Goal: Task Accomplishment & Management: Manage account settings

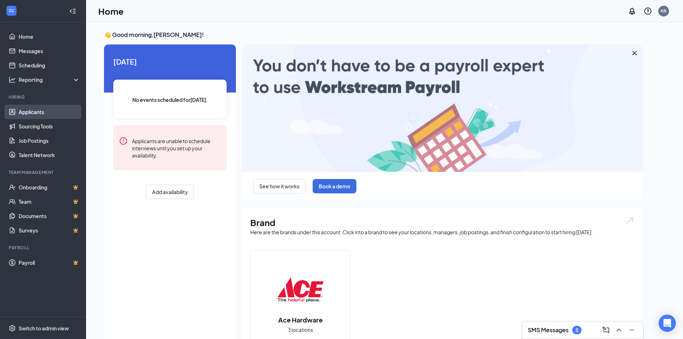
click at [25, 115] on link "Applicants" at bounding box center [49, 112] width 61 height 14
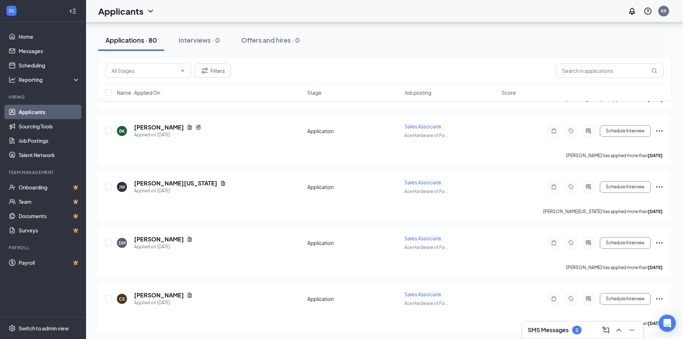
scroll to position [1075, 0]
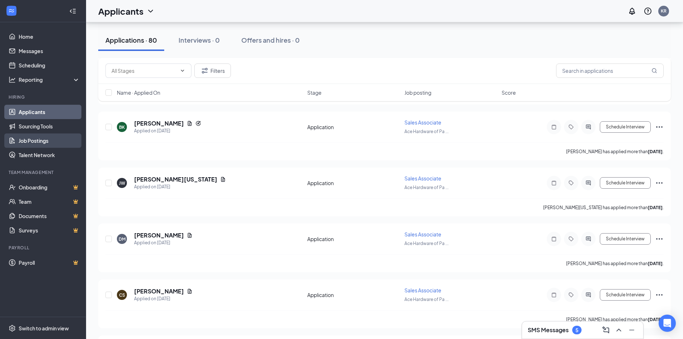
click at [40, 143] on link "Job Postings" at bounding box center [49, 140] width 61 height 14
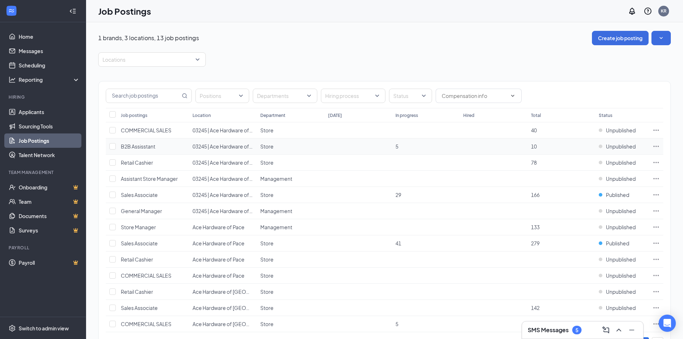
click at [137, 147] on span "B2B Assisstant" at bounding box center [138, 146] width 34 height 6
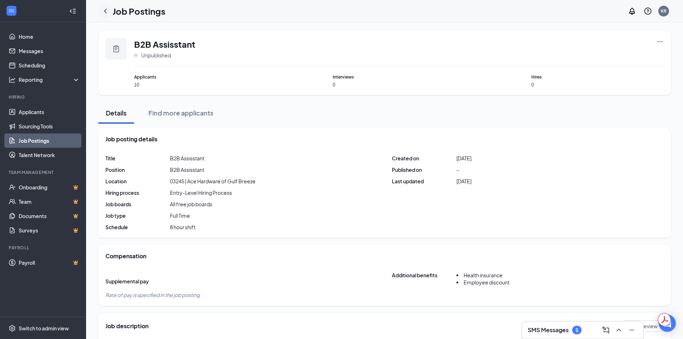
click at [106, 12] on icon "ChevronLeft" at bounding box center [105, 11] width 9 height 9
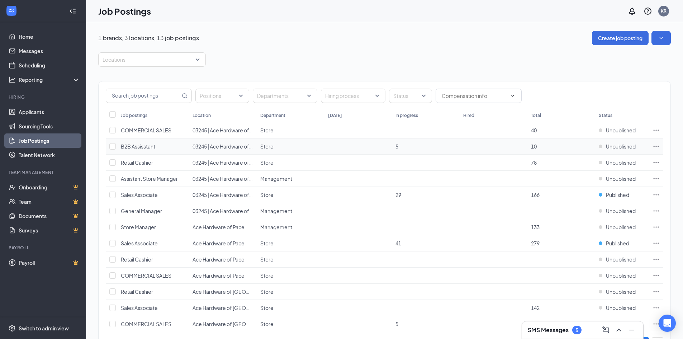
click at [338, 147] on span "5" at bounding box center [396, 146] width 3 height 6
click at [40, 142] on link "Job Postings" at bounding box center [49, 140] width 61 height 14
click at [34, 114] on link "Applicants" at bounding box center [49, 112] width 61 height 14
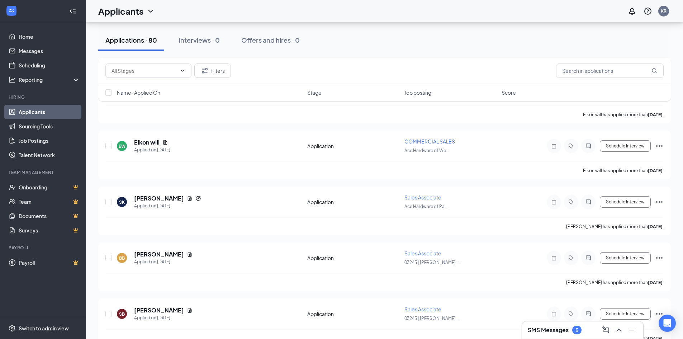
scroll to position [1422, 0]
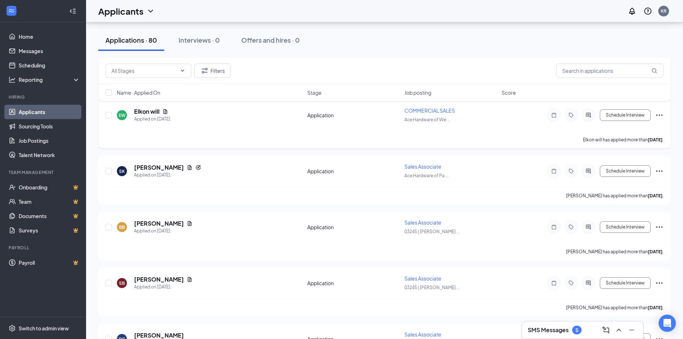
click at [338, 111] on span "COMMERCIAL SALES" at bounding box center [429, 110] width 51 height 6
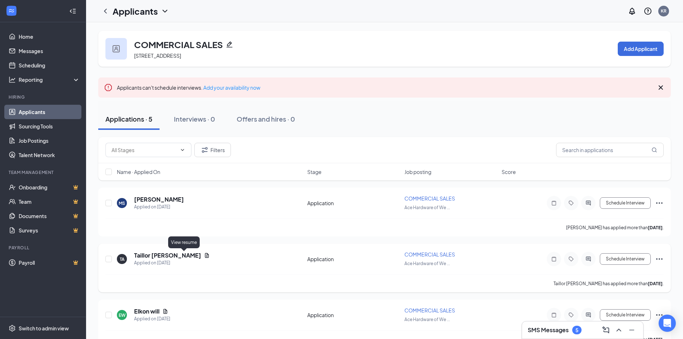
click at [204, 256] on icon "Document" at bounding box center [207, 255] width 6 height 6
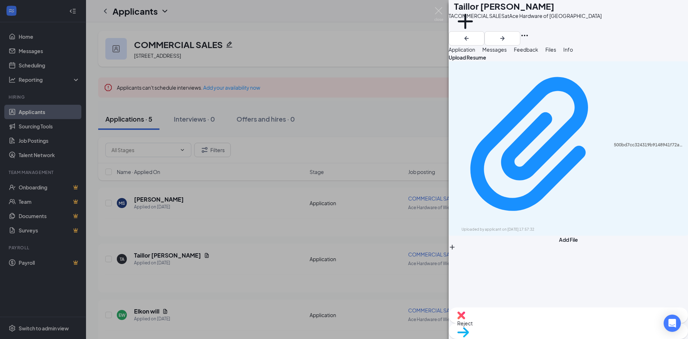
click at [338, 232] on icon "Download" at bounding box center [453, 232] width 0 height 0
click at [190, 289] on div "TA Taillor [PERSON_NAME] COMMERCIAL SALES at Ace Hardware of [GEOGRAPHIC_DATA] …" at bounding box center [344, 169] width 688 height 339
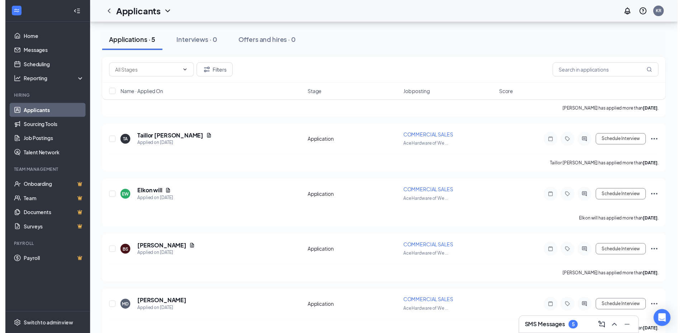
scroll to position [119, 0]
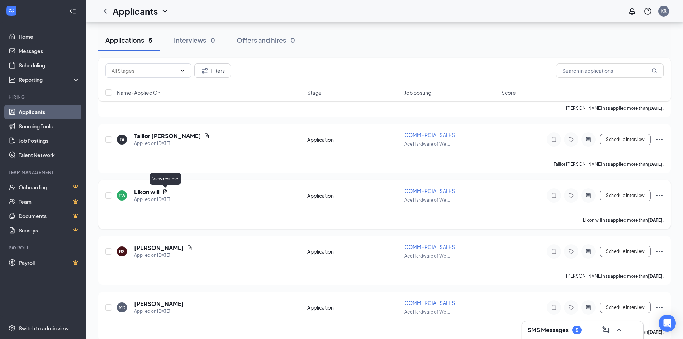
click at [166, 192] on icon "Document" at bounding box center [165, 191] width 4 height 5
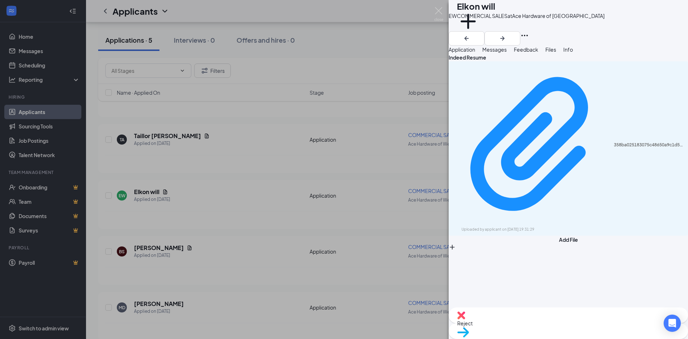
click at [338, 232] on icon "Download" at bounding box center [453, 232] width 0 height 0
click at [241, 234] on div "[PERSON_NAME] will COMMERCIAL SALES at Ace Hardware of [GEOGRAPHIC_DATA] Add a …" at bounding box center [344, 169] width 688 height 339
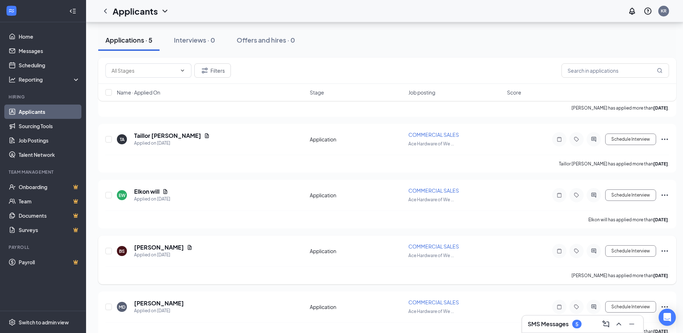
click at [338, 250] on icon "Ellipses" at bounding box center [664, 251] width 9 height 9
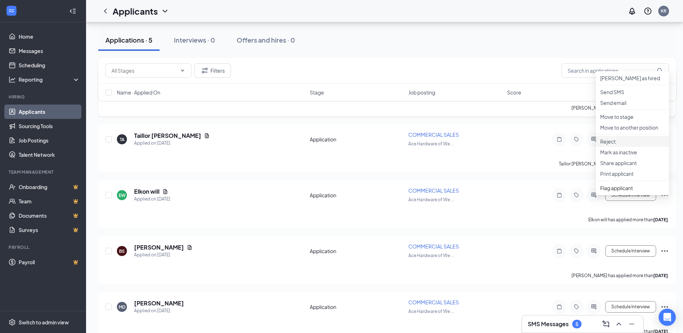
click at [338, 145] on p "Reject" at bounding box center [632, 141] width 64 height 7
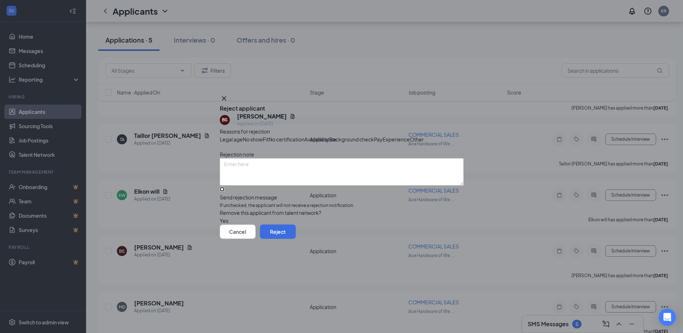
click at [224, 192] on input "Send rejection message If unchecked, the applicant will not receive a rejection…" at bounding box center [222, 189] width 5 height 5
checkbox input "true"
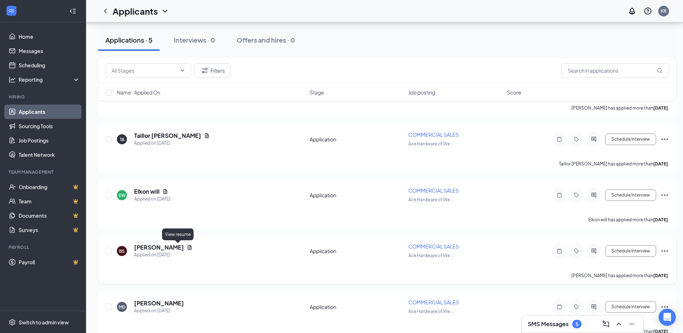
click at [188, 248] on icon "Document" at bounding box center [190, 247] width 4 height 5
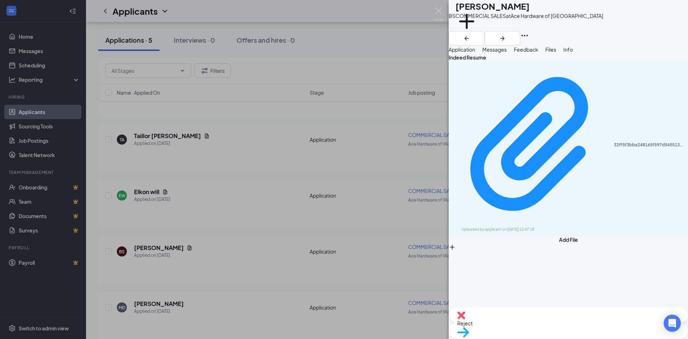
click at [338, 97] on div "32ff5f3bba248165f597d5455138a6bb.pdf Uploaded by applicant on [DATE] 12:47:18" at bounding box center [568, 148] width 239 height 174
click at [338, 99] on div "32ff5f3bba248165f597d5455138a6bb.pdf Uploaded by applicant on [DATE] 12:47:18" at bounding box center [568, 148] width 239 height 174
click at [338, 233] on icon "Download" at bounding box center [457, 236] width 7 height 6
click at [211, 144] on div "BS [PERSON_NAME] COMMERCIAL SALES at Ace Hardware of [GEOGRAPHIC_DATA] Add a ta…" at bounding box center [344, 169] width 688 height 339
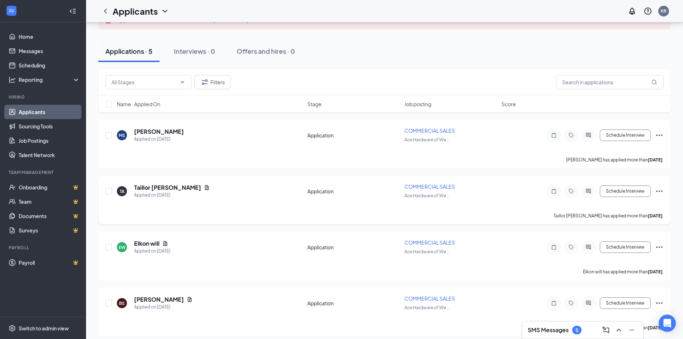
scroll to position [60, 0]
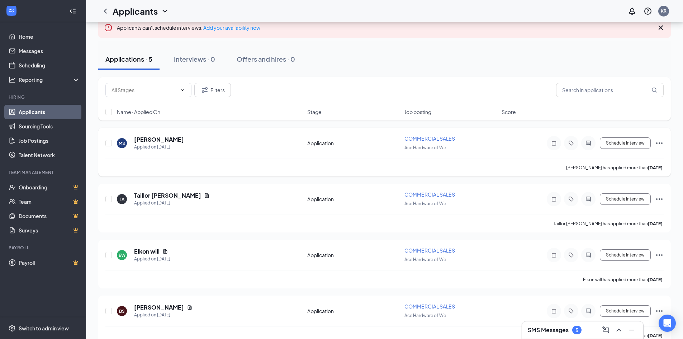
click at [338, 142] on icon "Ellipses" at bounding box center [659, 143] width 9 height 9
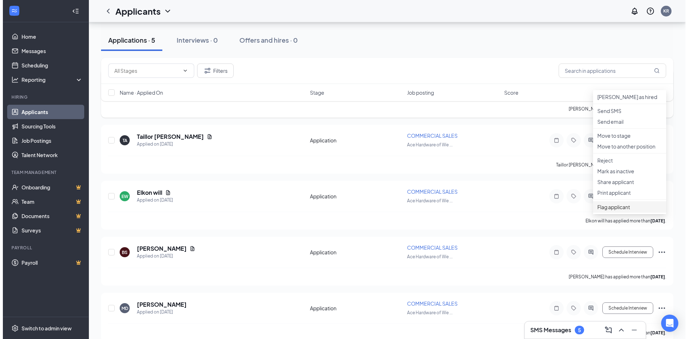
scroll to position [119, 0]
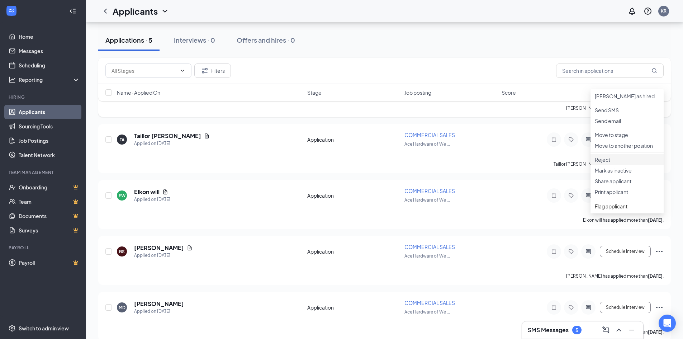
click at [338, 163] on p "Reject" at bounding box center [626, 159] width 64 height 7
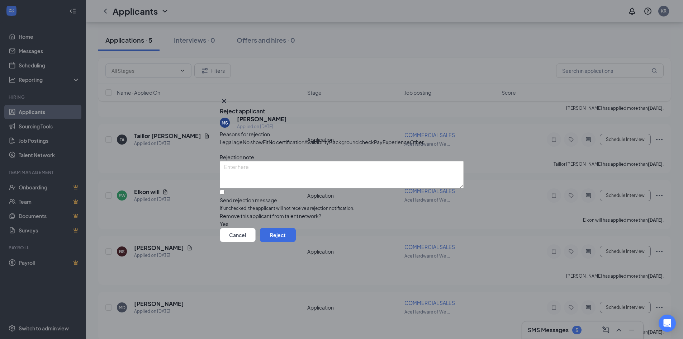
click at [338, 142] on span "Other" at bounding box center [417, 142] width 14 height 8
click at [224, 194] on input "Send rejection message If unchecked, the applicant will not receive a rejection…" at bounding box center [222, 192] width 5 height 5
checkbox input "true"
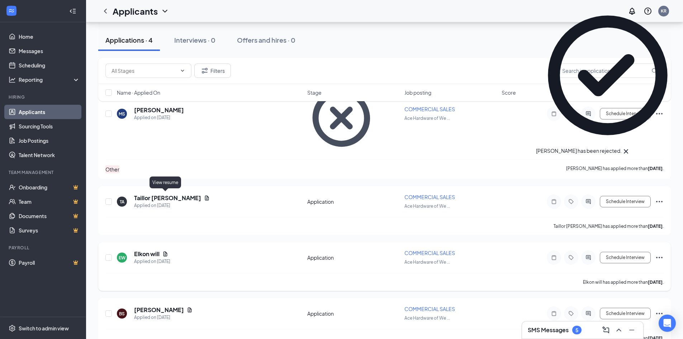
click at [166, 251] on icon "Document" at bounding box center [165, 254] width 6 height 6
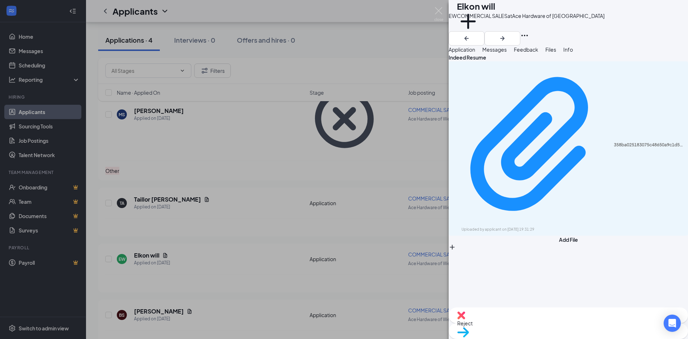
click at [338, 232] on icon "Download" at bounding box center [453, 232] width 0 height 0
click at [338, 289] on span "Reject" at bounding box center [568, 323] width 222 height 8
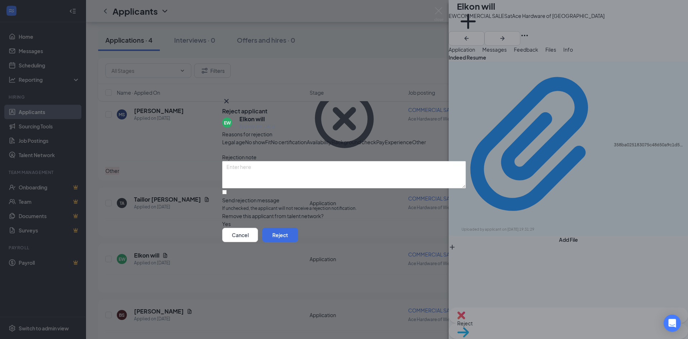
click at [338, 140] on span "Experience" at bounding box center [398, 142] width 27 height 8
click at [227, 194] on input "Send rejection message If unchecked, the applicant will not receive a rejection…" at bounding box center [224, 192] width 5 height 5
checkbox input "true"
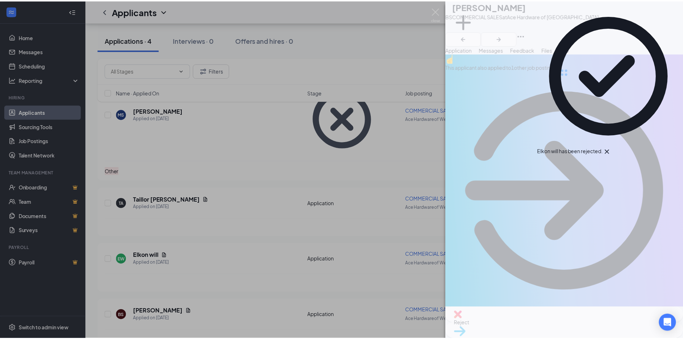
scroll to position [18, 0]
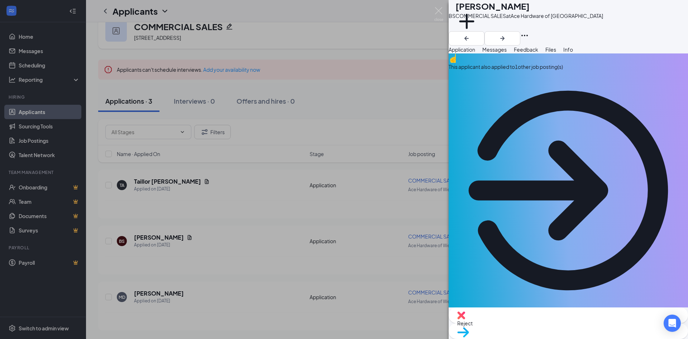
click at [338, 53] on span "Application" at bounding box center [462, 49] width 27 height 6
drag, startPoint x: 477, startPoint y: 58, endPoint x: 472, endPoint y: 59, distance: 5.1
click at [338, 53] on span "Application" at bounding box center [462, 49] width 27 height 6
click at [224, 226] on div "BS [PERSON_NAME] COMMERCIAL SALES at Ace Hardware of [GEOGRAPHIC_DATA] Add a ta…" at bounding box center [344, 169] width 688 height 339
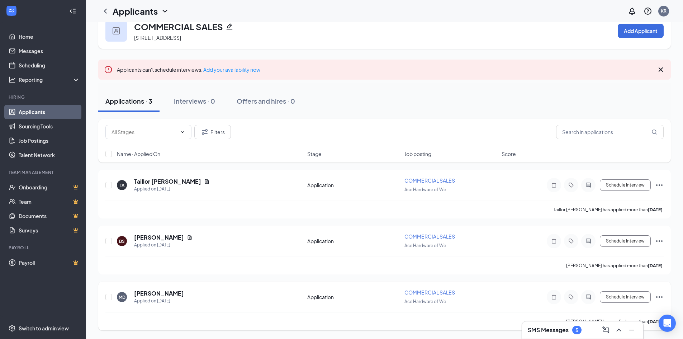
click at [338, 289] on icon "Ellipses" at bounding box center [659, 296] width 6 height 1
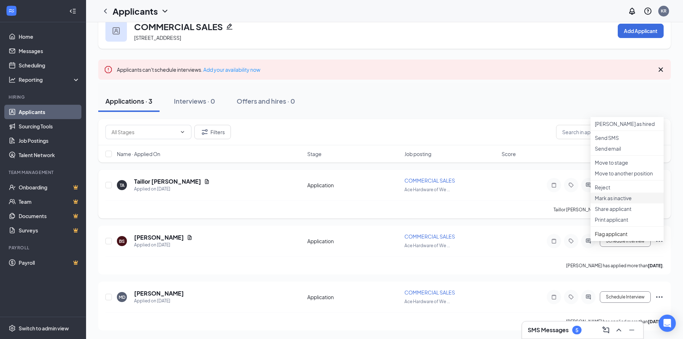
click at [338, 201] on p "Mark as inactive" at bounding box center [626, 197] width 64 height 7
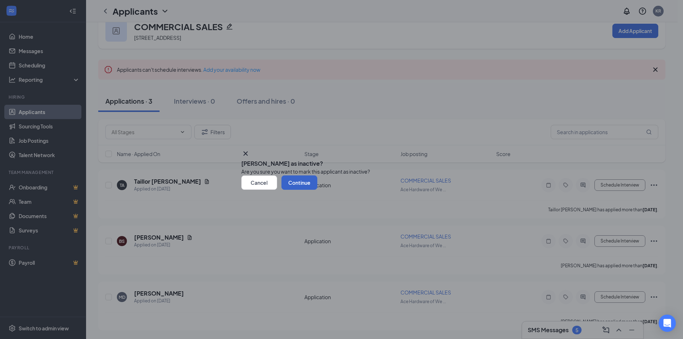
click at [317, 190] on button "Continue" at bounding box center [299, 182] width 36 height 14
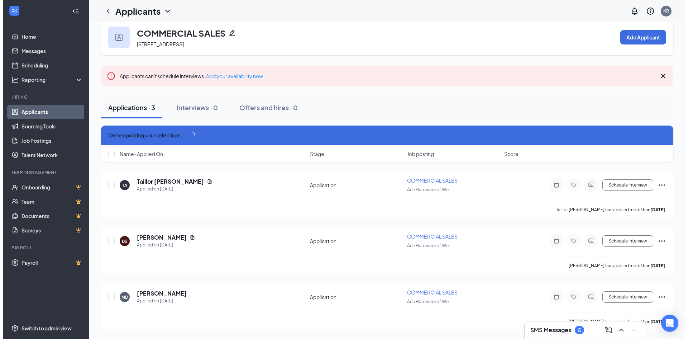
scroll to position [11, 0]
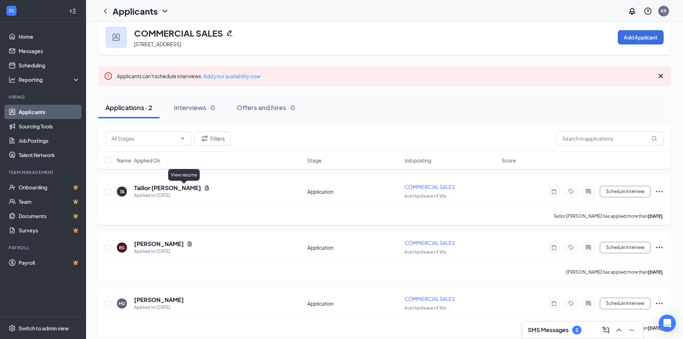
click at [205, 189] on icon "Document" at bounding box center [207, 187] width 4 height 5
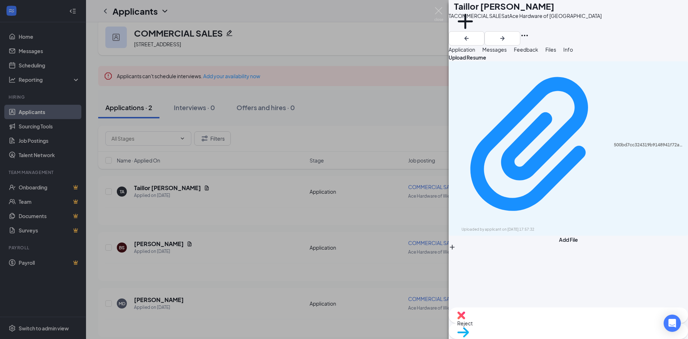
click at [338, 232] on icon "Download" at bounding box center [453, 232] width 0 height 0
click at [338, 289] on div "Reject" at bounding box center [568, 315] width 239 height 16
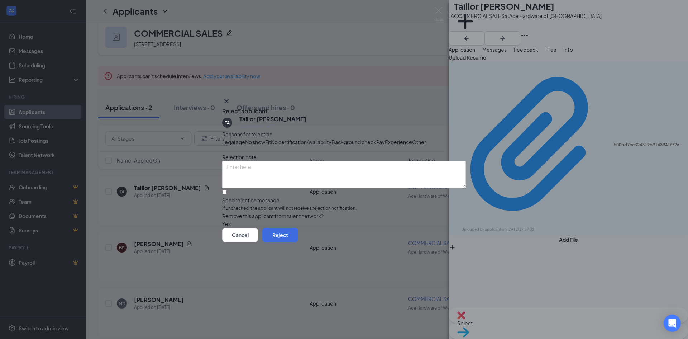
click at [338, 143] on span "Experience" at bounding box center [398, 142] width 27 height 8
click at [227, 194] on input "Send rejection message If unchecked, the applicant will not receive a rejection…" at bounding box center [224, 192] width 5 height 5
checkbox input "true"
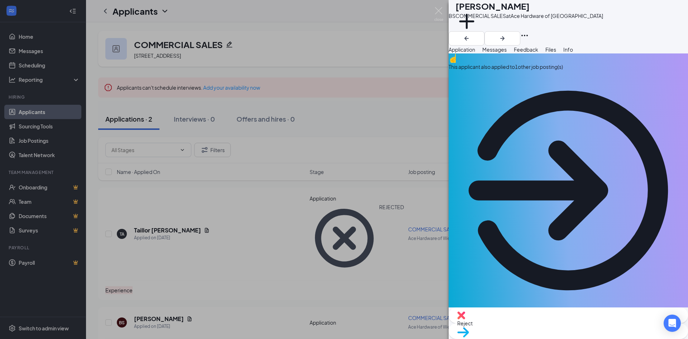
click at [46, 114] on div "BS [PERSON_NAME] COMMERCIAL SALES at Ace Hardware of [GEOGRAPHIC_DATA] Add a ta…" at bounding box center [344, 169] width 688 height 339
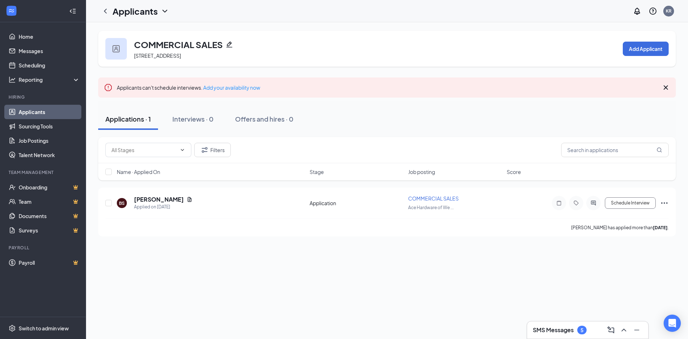
click at [42, 111] on link "Applicants" at bounding box center [49, 112] width 61 height 14
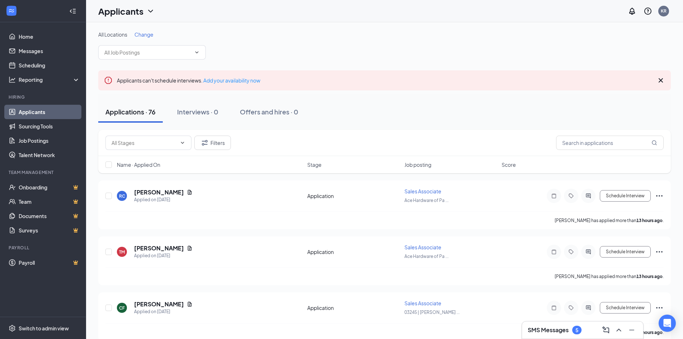
click at [338, 157] on div "Name · Applied On Stage Job posting Score" at bounding box center [384, 164] width 572 height 17
click at [338, 191] on div "Ace Hardware of Pace" at bounding box center [450, 186] width 51 height 12
click at [338, 192] on div "Ace Hardware of Pace" at bounding box center [450, 187] width 51 height 15
click at [338, 192] on span "Sales Associate" at bounding box center [422, 191] width 37 height 6
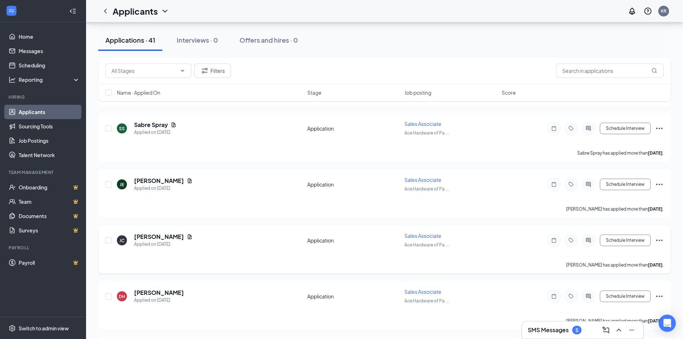
scroll to position [1642, 0]
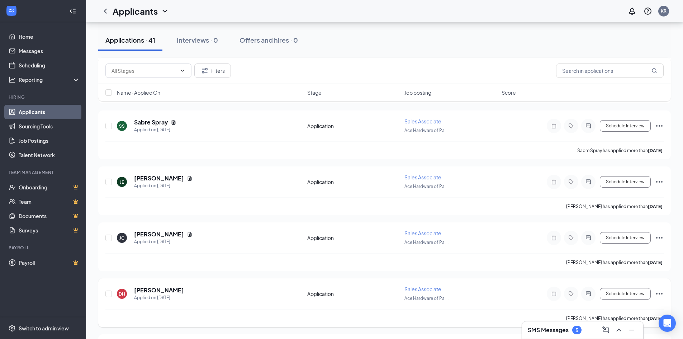
click at [338, 289] on div "DH [PERSON_NAME] Applied on [DATE] Application Sales Associate Ace Hardware of …" at bounding box center [384, 302] width 572 height 49
click at [338, 289] on icon "Ellipses" at bounding box center [659, 293] width 9 height 9
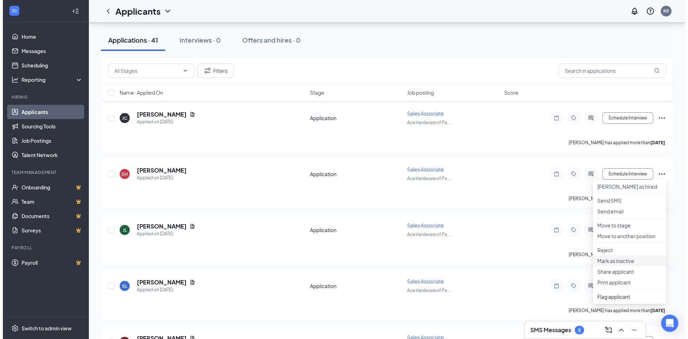
scroll to position [1791, 0]
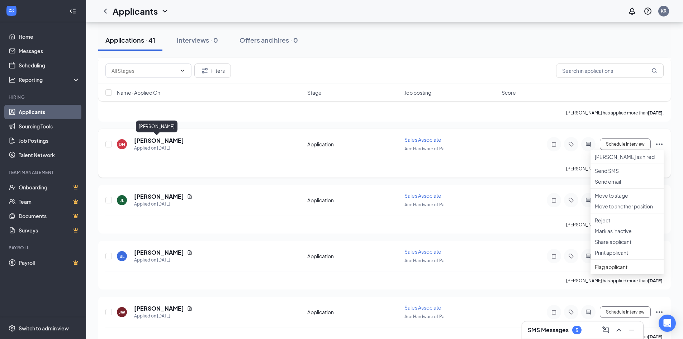
click at [151, 142] on h5 "[PERSON_NAME]" at bounding box center [159, 141] width 50 height 8
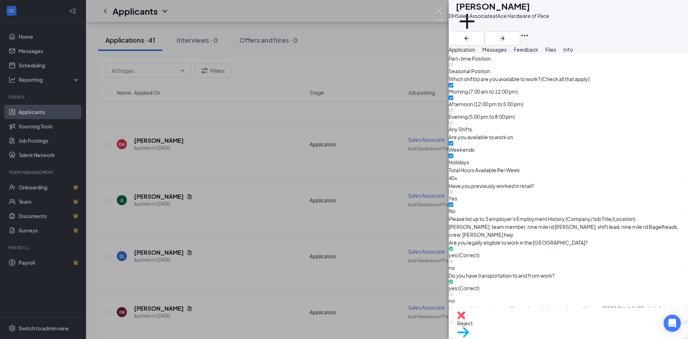
scroll to position [439, 0]
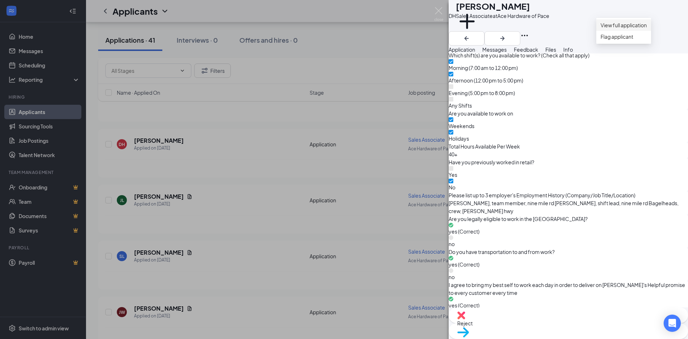
click at [338, 29] on link "View full application" at bounding box center [623, 25] width 46 height 8
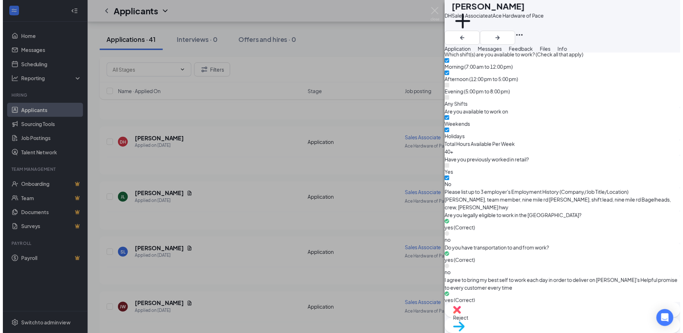
scroll to position [436, 0]
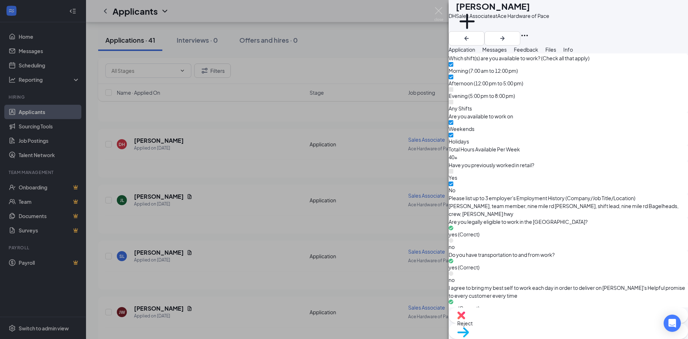
click at [198, 177] on div "DH [PERSON_NAME] Sales Associate at Ace Hardware of Pace Add a tag Application …" at bounding box center [344, 169] width 688 height 339
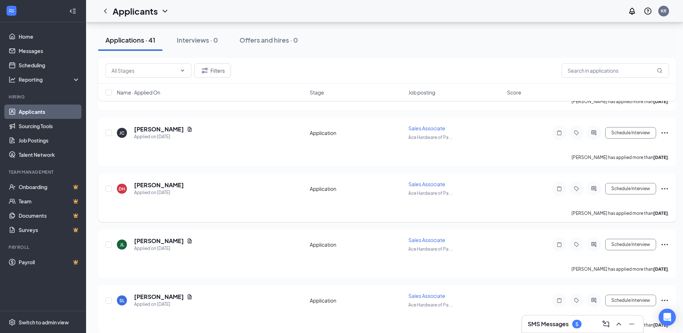
scroll to position [1732, 0]
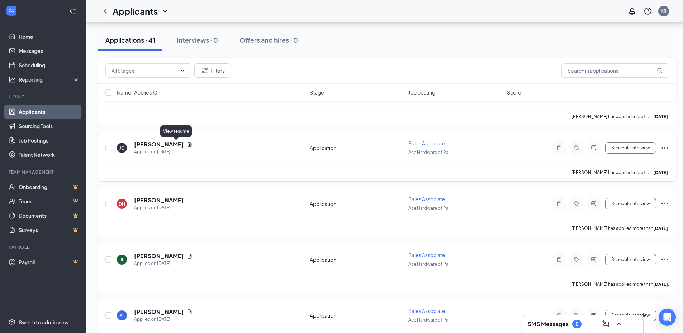
click at [187, 144] on icon "Document" at bounding box center [190, 145] width 6 height 6
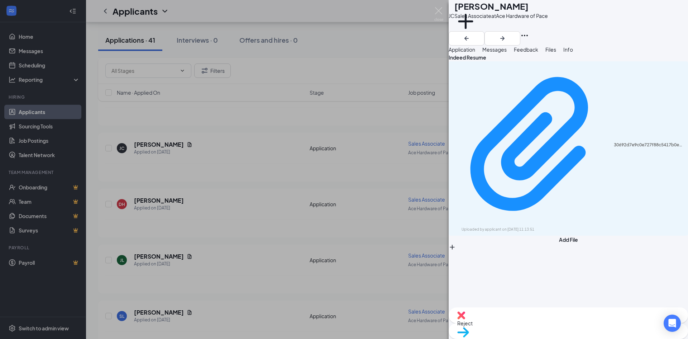
click at [338, 232] on icon "Download" at bounding box center [453, 232] width 0 height 0
click at [338, 34] on icon "ArrowRight" at bounding box center [502, 38] width 9 height 9
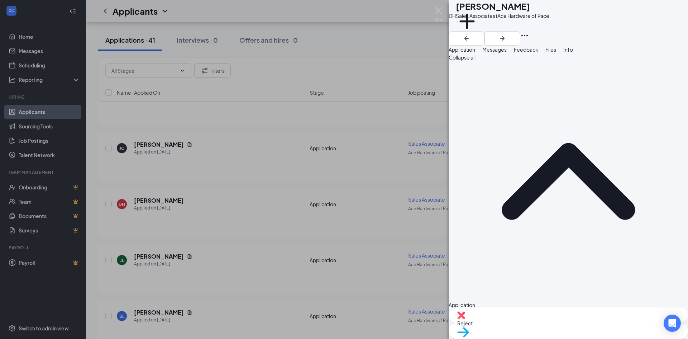
click at [338, 31] on div at bounding box center [568, 38] width 239 height 14
click at [338, 34] on icon "ArrowLeftNew" at bounding box center [466, 38] width 9 height 9
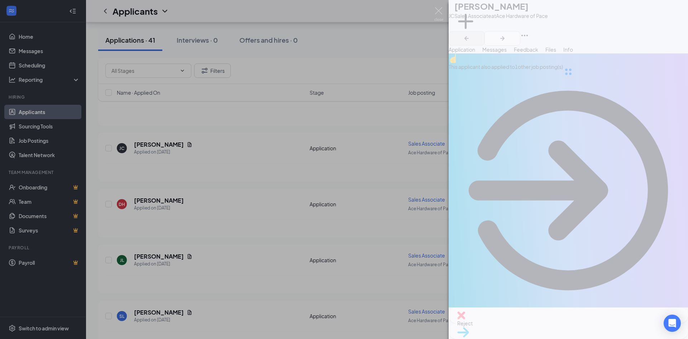
click at [338, 13] on div at bounding box center [568, 71] width 239 height 143
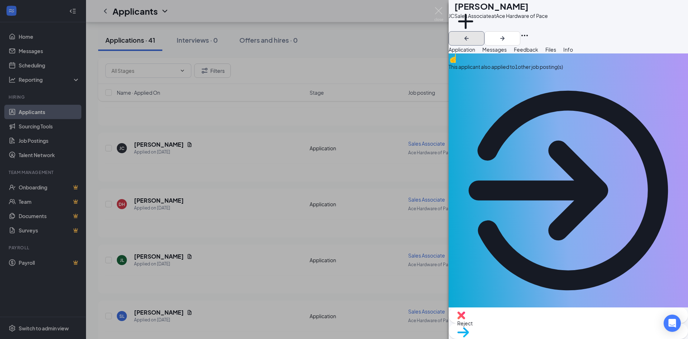
click at [338, 36] on icon "ArrowLeftNew" at bounding box center [466, 38] width 4 height 4
click at [221, 188] on div "[PERSON_NAME] Sales Associate at Ace Hardware of Pace Add a tag Application Mes…" at bounding box center [344, 169] width 688 height 339
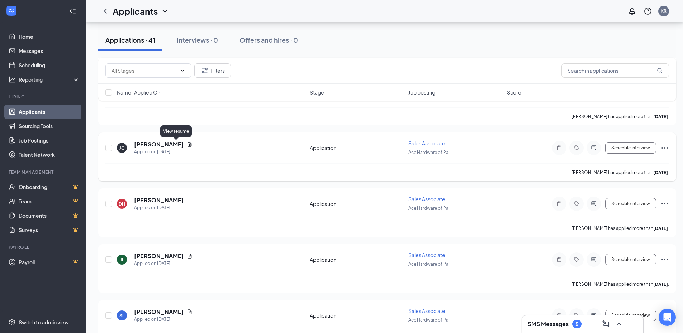
click at [188, 147] on icon "Document" at bounding box center [190, 144] width 4 height 5
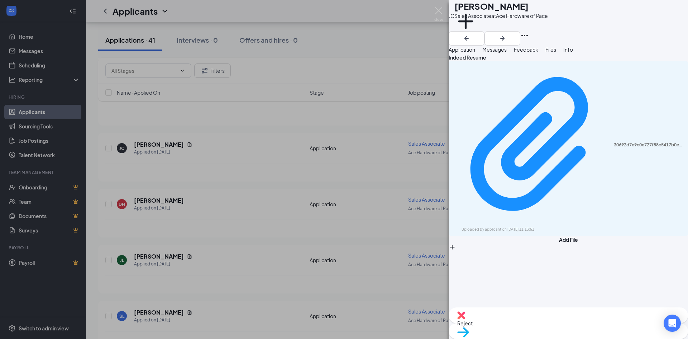
click at [121, 128] on div "[PERSON_NAME] Sales Associate at Ace Hardware of Pace Add a tag Application Mes…" at bounding box center [344, 169] width 688 height 339
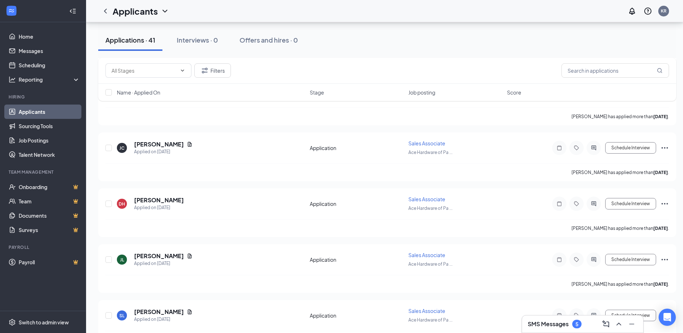
scroll to position [1672, 0]
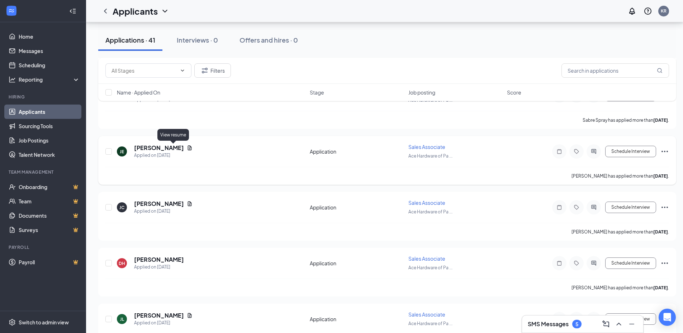
click at [187, 149] on icon "Document" at bounding box center [190, 148] width 6 height 6
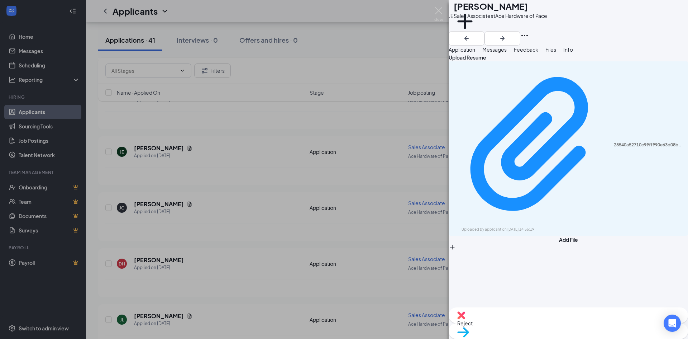
click at [338, 232] on icon "Download" at bounding box center [453, 232] width 0 height 0
click at [228, 188] on div "[PERSON_NAME] Sales Associate at Ace Hardware of Pace Add a tag Application Mes…" at bounding box center [344, 169] width 688 height 339
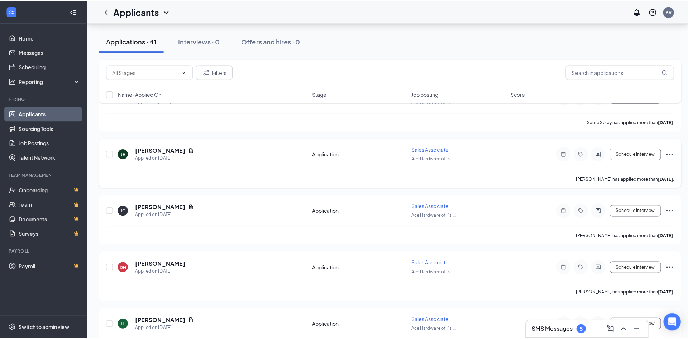
scroll to position [1642, 0]
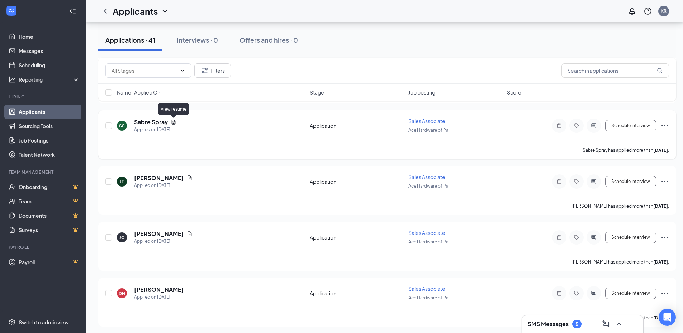
click at [176, 123] on icon "Document" at bounding box center [174, 122] width 6 height 6
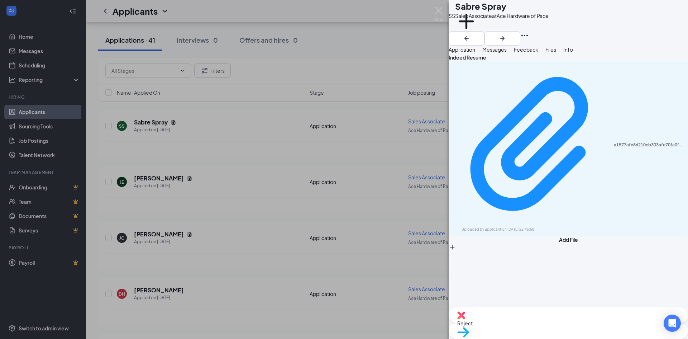
click at [338, 232] on icon "Download" at bounding box center [453, 232] width 0 height 0
click at [225, 109] on div "SS Sabre Spray Sales Associate at Ace Hardware of Pace Add a tag Application Me…" at bounding box center [344, 169] width 688 height 339
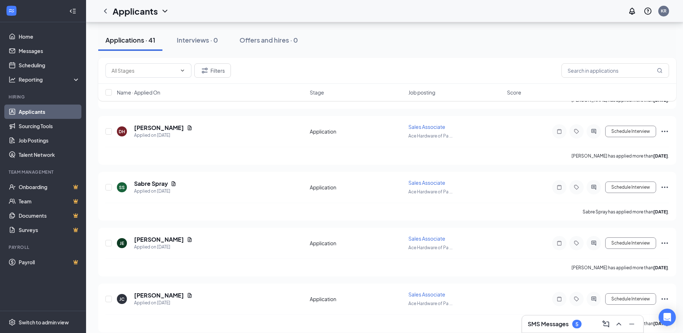
scroll to position [1552, 0]
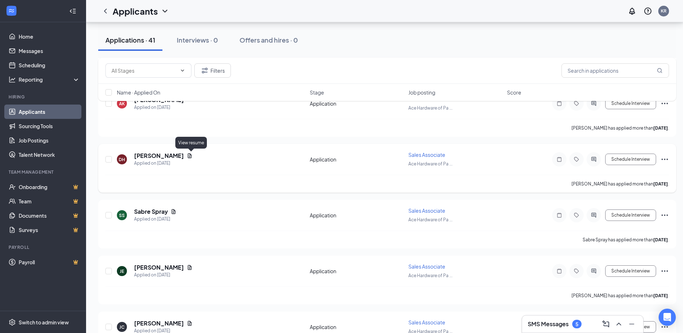
click at [190, 158] on icon "Document" at bounding box center [190, 156] width 6 height 6
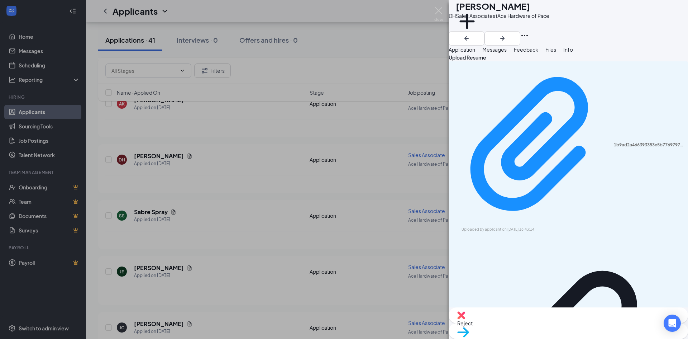
click at [338, 232] on icon "Download" at bounding box center [684, 232] width 0 height 0
click at [258, 134] on div "DH [PERSON_NAME] Sales Associate at Ace Hardware of Pace Add a tag Application …" at bounding box center [344, 169] width 688 height 339
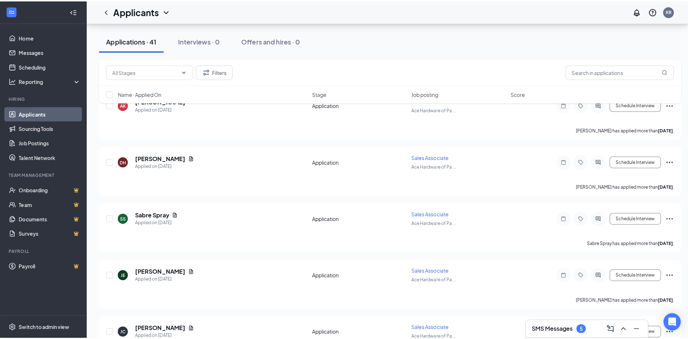
scroll to position [1523, 0]
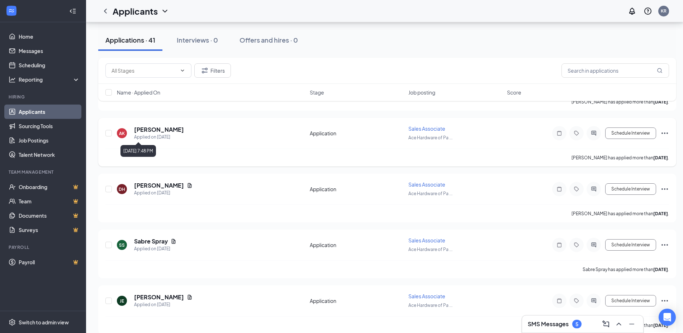
click at [153, 133] on h5 "[PERSON_NAME]" at bounding box center [159, 130] width 50 height 8
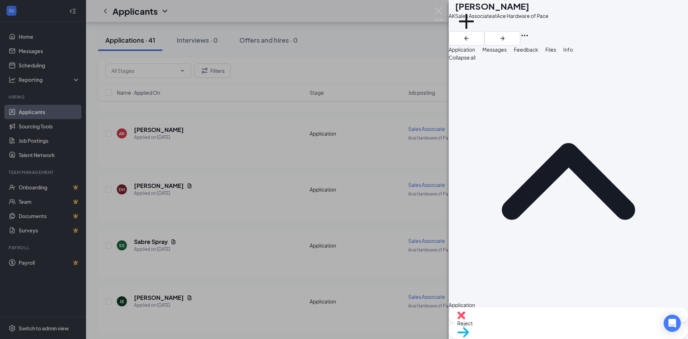
click at [338, 31] on icon "Ellipses" at bounding box center [524, 35] width 9 height 9
click at [338, 29] on link "View full application" at bounding box center [623, 25] width 46 height 8
click at [269, 165] on div "AK [PERSON_NAME] Sales Associate at Ace Hardware of Pace Add a tag Application …" at bounding box center [344, 169] width 688 height 339
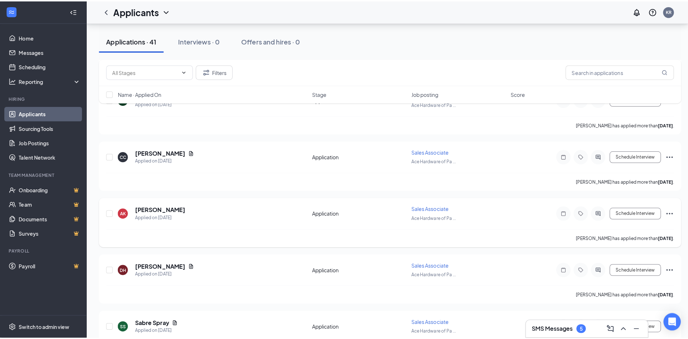
scroll to position [1433, 0]
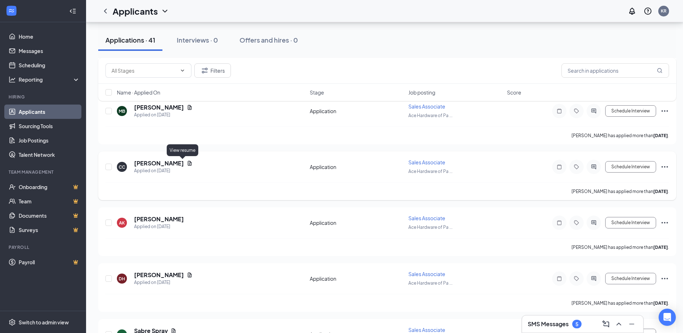
click at [187, 164] on icon "Document" at bounding box center [190, 164] width 6 height 6
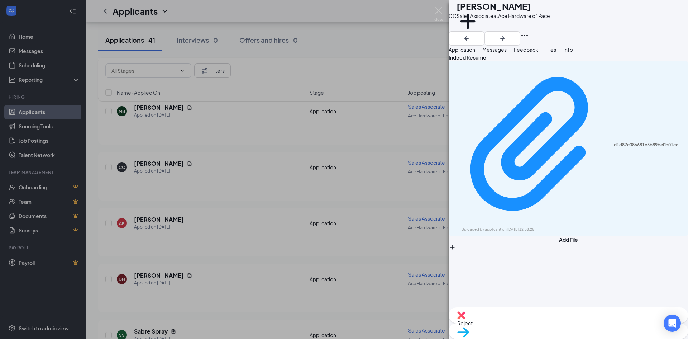
click at [338, 232] on icon "Download" at bounding box center [453, 232] width 0 height 0
click at [208, 137] on div "CC [PERSON_NAME] Sales Associate at Ace Hardware of Pace Add a tag Application …" at bounding box center [344, 169] width 688 height 339
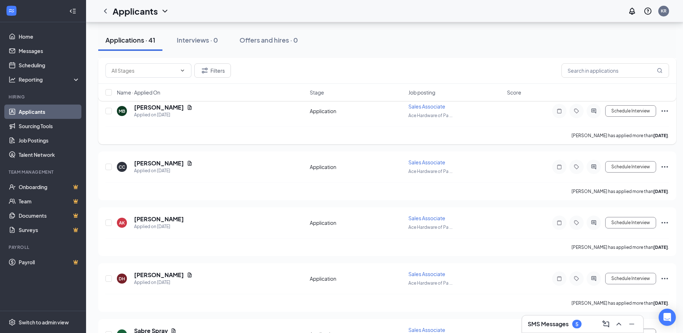
click at [187, 109] on icon "Document" at bounding box center [190, 108] width 6 height 6
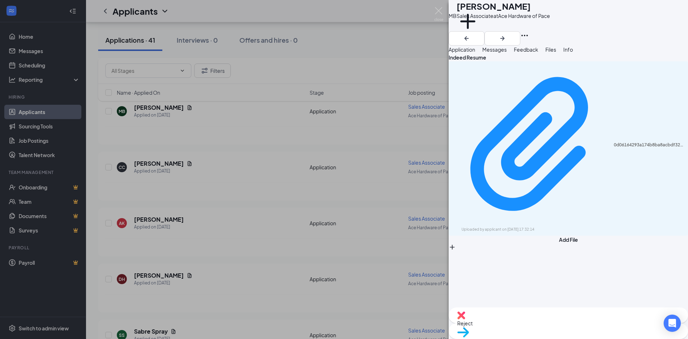
click at [338, 232] on icon "Download" at bounding box center [453, 232] width 0 height 0
click at [266, 151] on div "MB [PERSON_NAME] Sales Associate at Ace Hardware of Pace Add a tag Application …" at bounding box center [344, 169] width 688 height 339
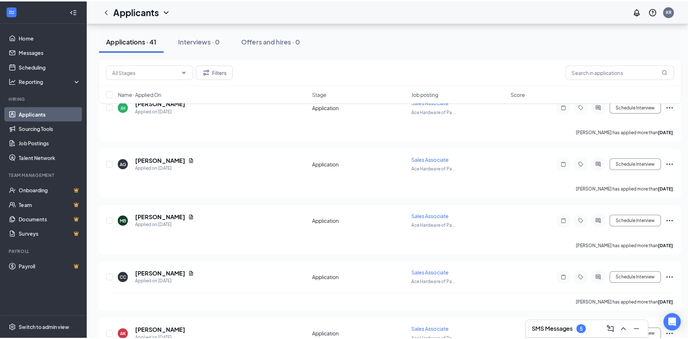
scroll to position [1314, 0]
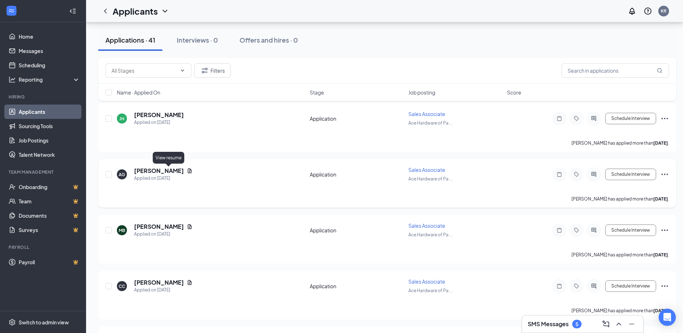
click at [187, 172] on icon "Document" at bounding box center [190, 171] width 6 height 6
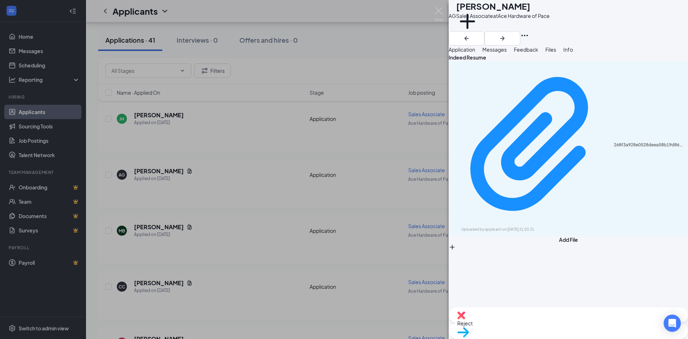
click at [338, 233] on icon "Download" at bounding box center [457, 236] width 7 height 6
click at [210, 148] on div "AG [PERSON_NAME] Sales Associate at Ace Hardware of Pace Add a tag Application …" at bounding box center [344, 169] width 688 height 339
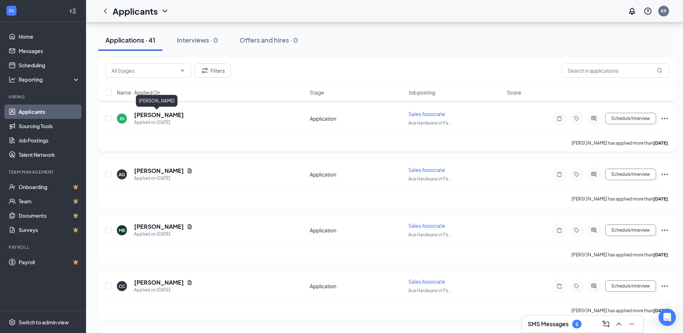
click at [166, 117] on h5 "[PERSON_NAME]" at bounding box center [159, 115] width 50 height 8
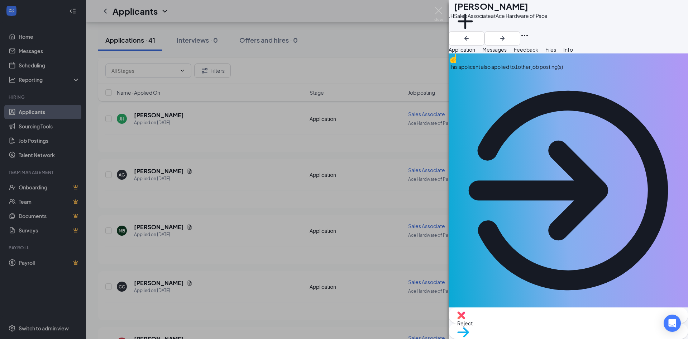
click at [338, 31] on icon "Ellipses" at bounding box center [524, 35] width 9 height 9
click at [338, 29] on link "View full application" at bounding box center [623, 25] width 46 height 8
click at [233, 154] on div "[PERSON_NAME] Sales Associate at Ace Hardware of Pace Add a tag Application Mes…" at bounding box center [344, 169] width 688 height 339
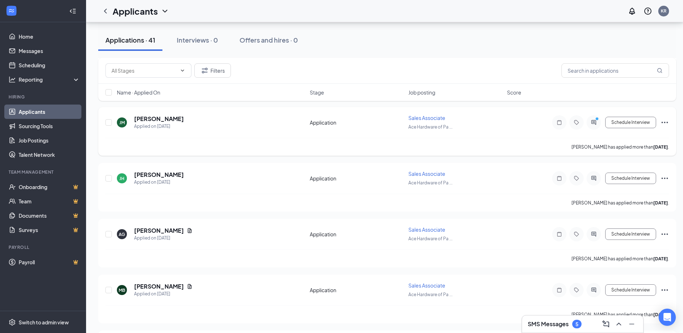
scroll to position [1224, 0]
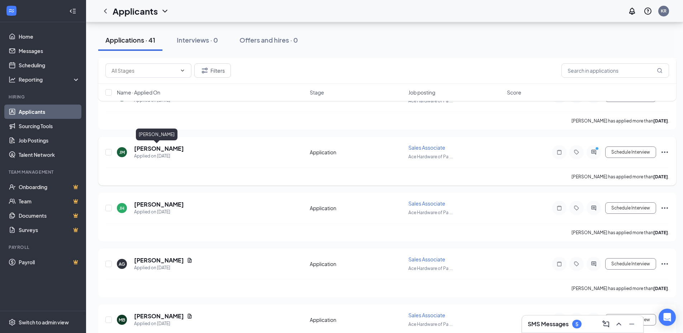
click at [157, 148] on h5 "[PERSON_NAME]" at bounding box center [159, 149] width 50 height 8
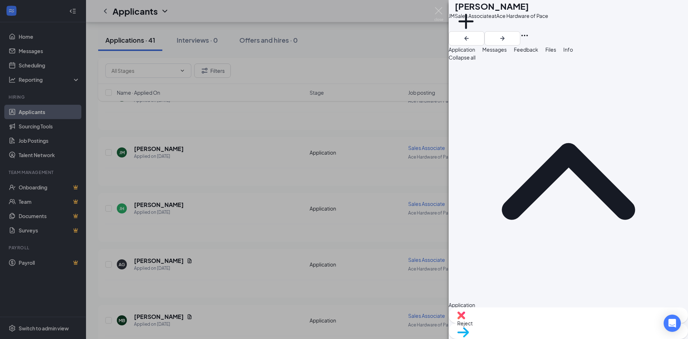
click at [338, 31] on icon "Ellipses" at bounding box center [524, 35] width 9 height 9
click at [338, 29] on link "View full application" at bounding box center [623, 25] width 46 height 8
click at [244, 139] on div "[PERSON_NAME] [PERSON_NAME] Sales Associate at Ace Hardware of Pace Add a tag A…" at bounding box center [344, 169] width 688 height 339
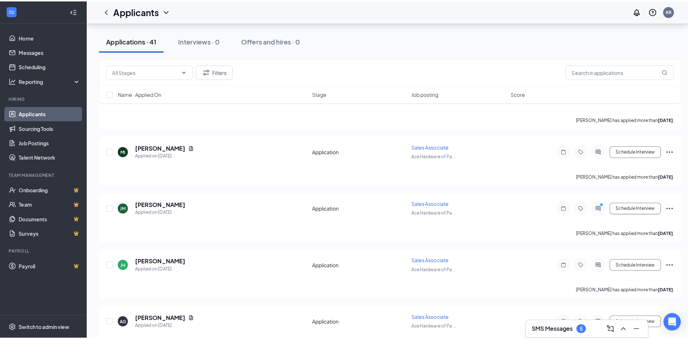
scroll to position [1164, 0]
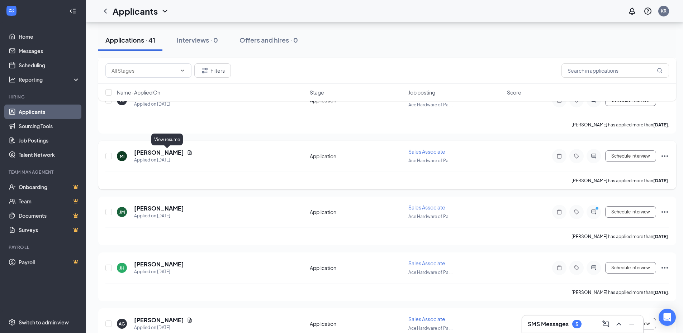
click at [187, 152] on icon "Document" at bounding box center [190, 153] width 6 height 6
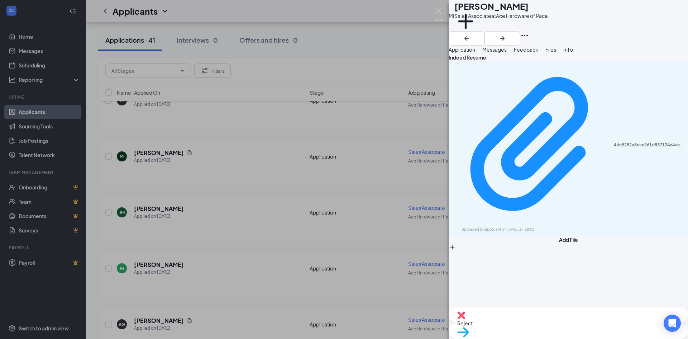
click at [338, 233] on icon "Download" at bounding box center [457, 236] width 7 height 6
click at [197, 143] on div "MI [PERSON_NAME] Sales Associate at Ace Hardware of Pace Add a tag Application …" at bounding box center [344, 169] width 688 height 339
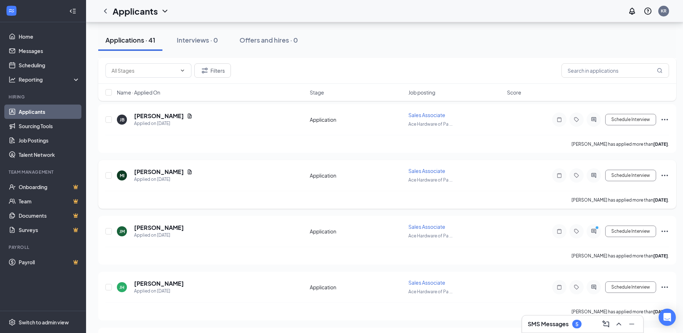
scroll to position [1105, 0]
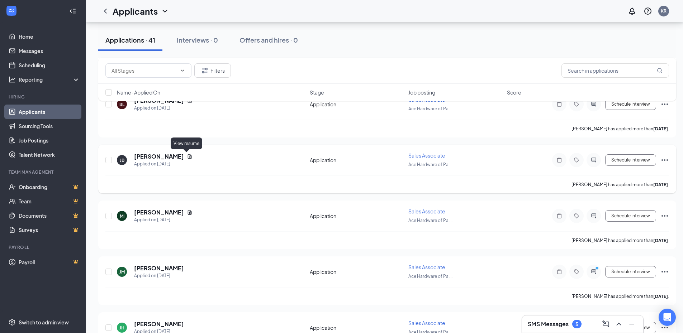
click at [188, 157] on icon "Document" at bounding box center [190, 156] width 4 height 5
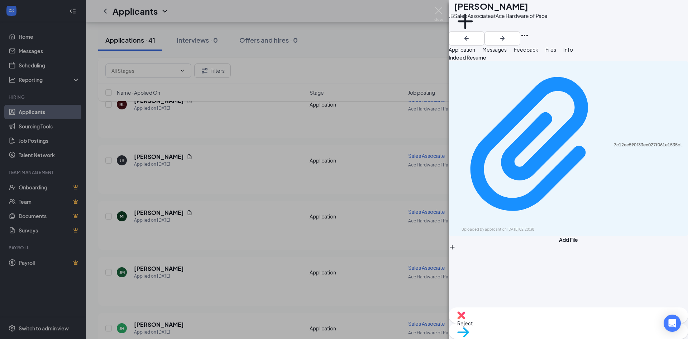
click at [338, 232] on icon "Download" at bounding box center [453, 232] width 0 height 0
click at [234, 144] on div "[PERSON_NAME] Sales Associate at Ace Hardware of Pace Add a tag Application Mes…" at bounding box center [344, 169] width 688 height 339
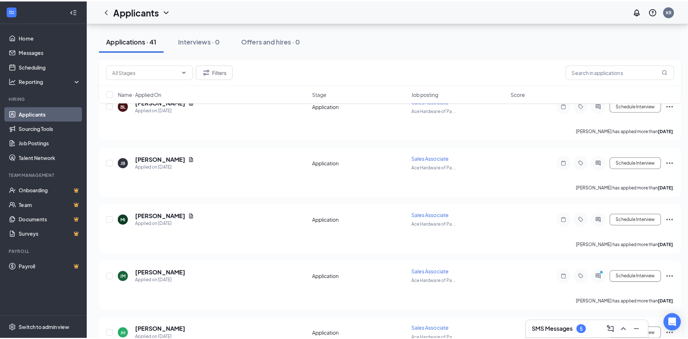
scroll to position [1075, 0]
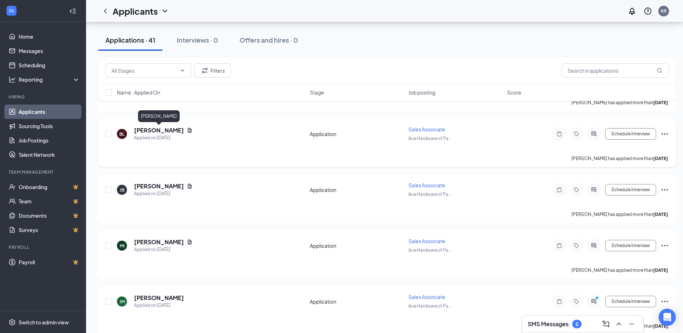
click at [181, 133] on h5 "[PERSON_NAME]" at bounding box center [159, 130] width 50 height 8
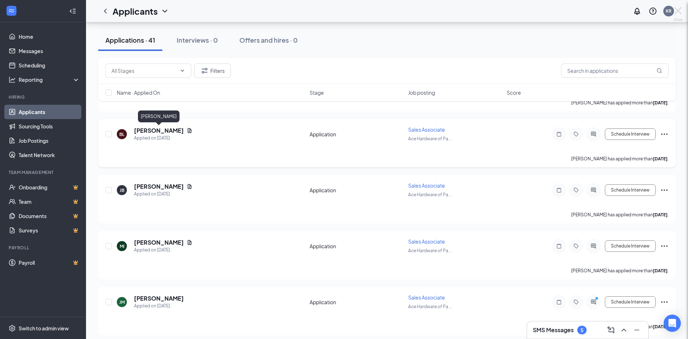
click at [187, 131] on div at bounding box center [344, 169] width 688 height 339
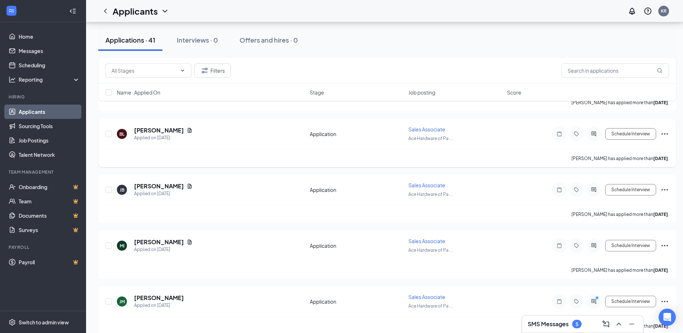
click at [185, 130] on div "[PERSON_NAME]" at bounding box center [163, 130] width 58 height 8
click at [188, 130] on icon "Document" at bounding box center [190, 130] width 4 height 5
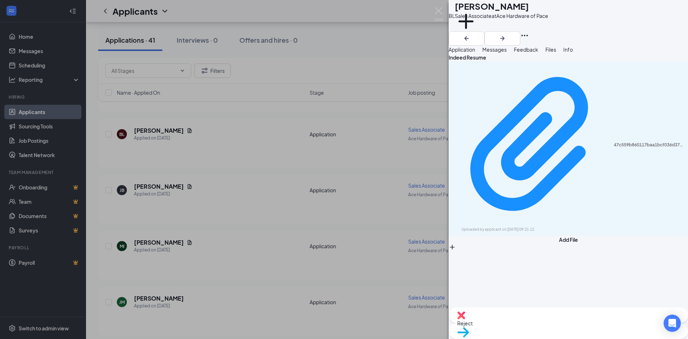
click at [338, 232] on icon "Download" at bounding box center [453, 232] width 0 height 0
click at [208, 165] on div "[PERSON_NAME] Sales Associate at Ace Hardware of Pace Add a tag Application Mes…" at bounding box center [344, 169] width 688 height 339
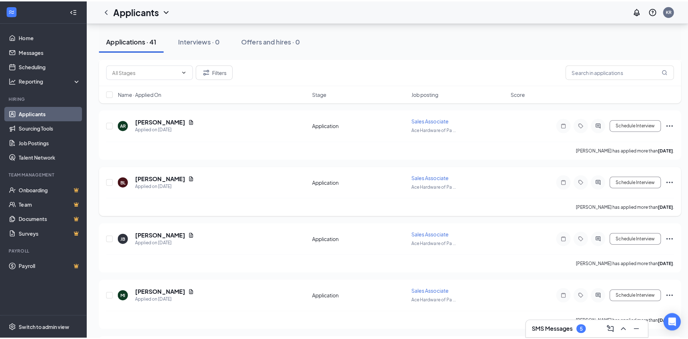
scroll to position [1015, 0]
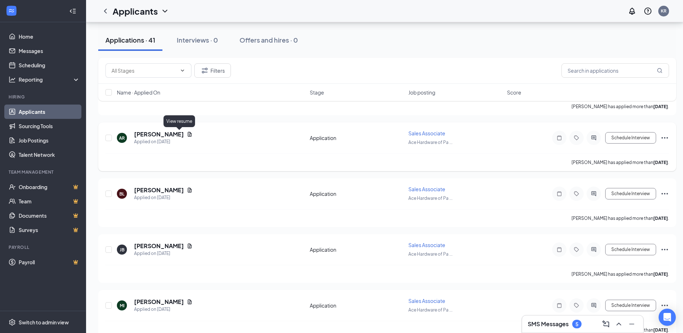
click at [187, 135] on icon "Document" at bounding box center [190, 134] width 6 height 6
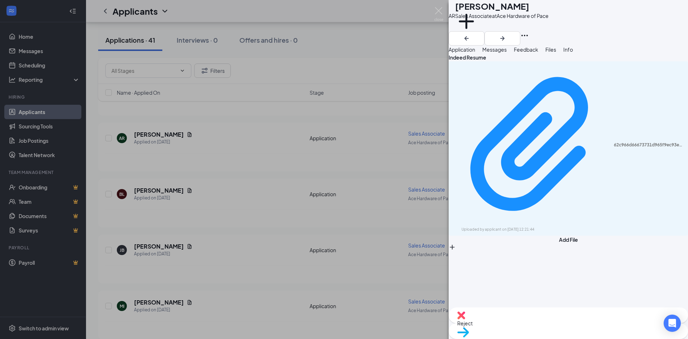
click at [338, 232] on icon "Download" at bounding box center [453, 232] width 0 height 0
click at [233, 122] on div "AR [PERSON_NAME] Sales Associate at Ace Hardware of Pace Add a tag Application …" at bounding box center [344, 169] width 688 height 339
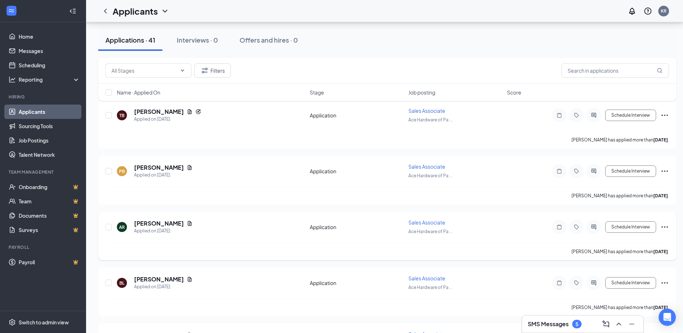
scroll to position [925, 0]
click at [187, 167] on icon "Document" at bounding box center [190, 168] width 6 height 6
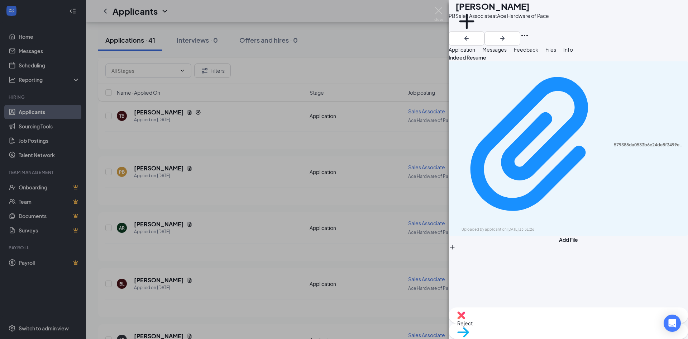
click at [338, 232] on icon "Download" at bounding box center [453, 232] width 0 height 0
click at [268, 154] on div "PB [PERSON_NAME] Sales Associate at Ace Hardware of Pace Add a tag Application …" at bounding box center [344, 169] width 688 height 339
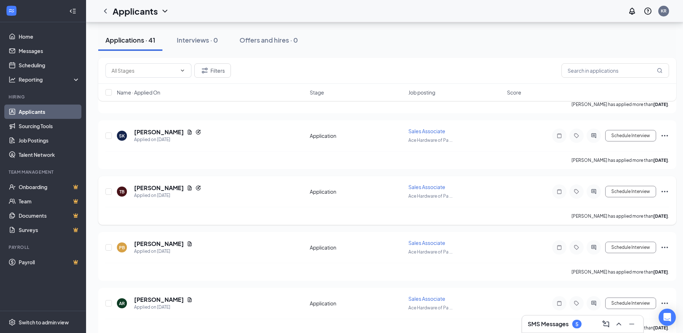
scroll to position [836, 0]
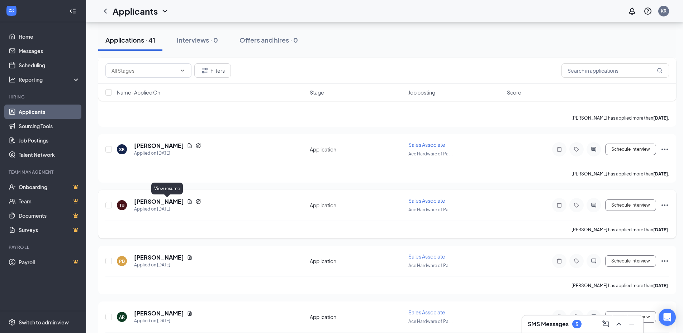
click at [187, 202] on icon "Document" at bounding box center [190, 202] width 6 height 6
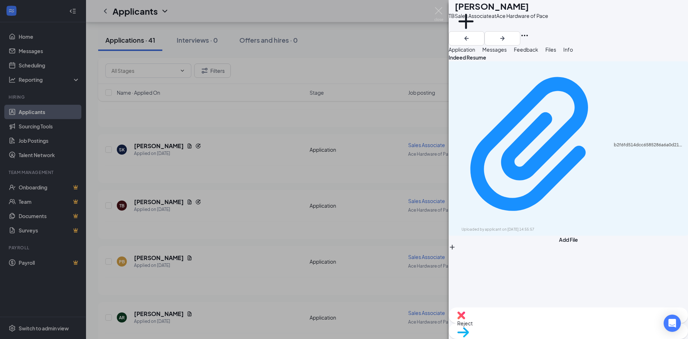
click at [338, 232] on icon "Download" at bounding box center [453, 232] width 0 height 0
click at [252, 132] on div "TB [PERSON_NAME] Sales Associate at Ace Hardware of Pace Add a tag Application …" at bounding box center [344, 169] width 688 height 339
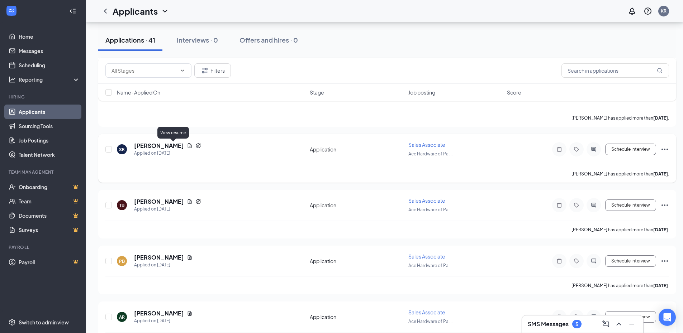
click at [187, 145] on icon "Document" at bounding box center [190, 146] width 6 height 6
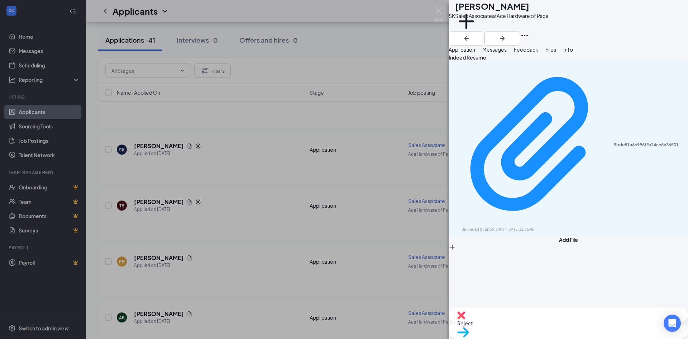
click at [338, 232] on icon "Download" at bounding box center [453, 232] width 0 height 0
click at [163, 128] on div "SK [PERSON_NAME] Sales Associate at Ace Hardware of Pace Add a tag Application …" at bounding box center [344, 169] width 688 height 339
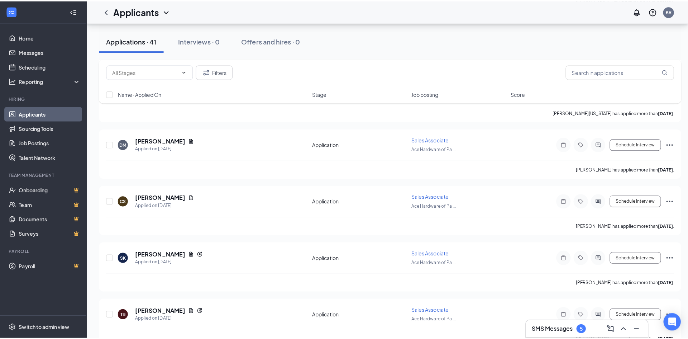
scroll to position [717, 0]
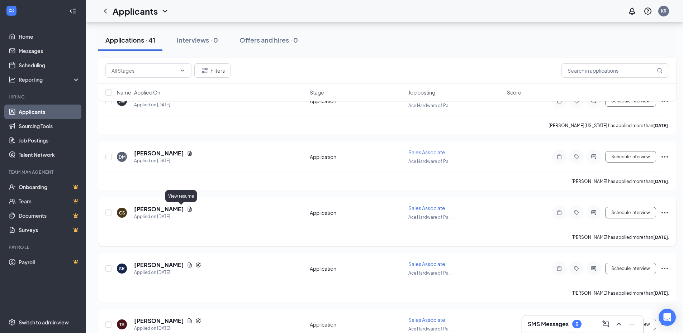
click at [188, 210] on icon "Document" at bounding box center [190, 209] width 4 height 5
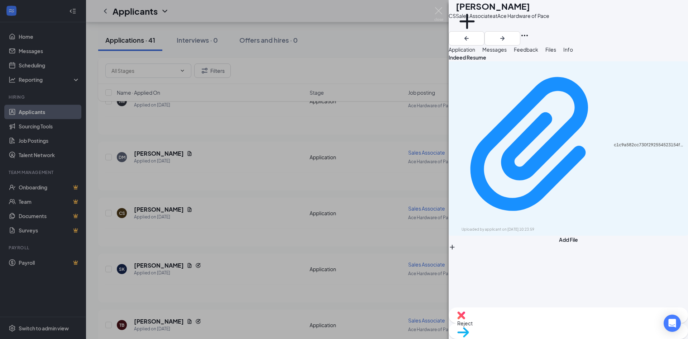
click at [338, 232] on icon "Download" at bounding box center [453, 232] width 0 height 0
click at [196, 158] on div "CS [PERSON_NAME] Sales Associate at Ace Hardware of Pace Add a tag Application …" at bounding box center [344, 169] width 688 height 339
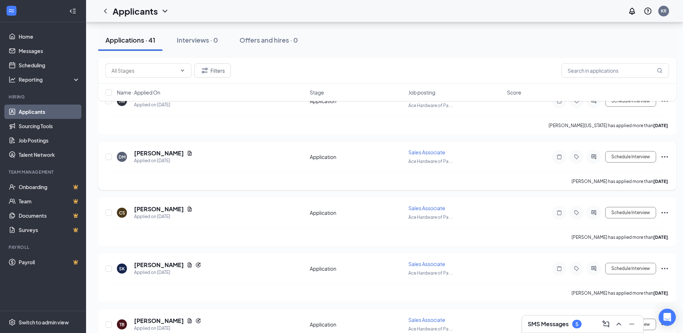
click at [188, 154] on icon "Document" at bounding box center [190, 153] width 4 height 5
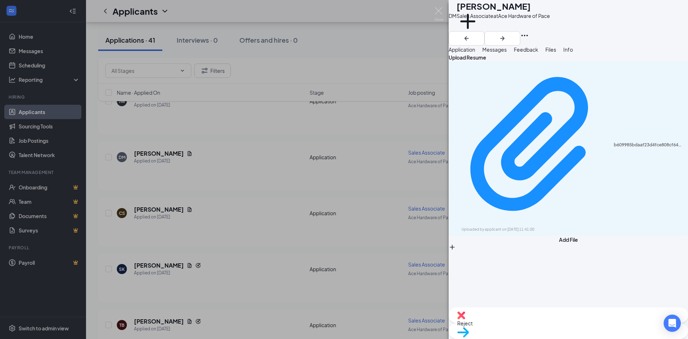
click at [338, 233] on icon "Download" at bounding box center [457, 236] width 7 height 6
click at [238, 144] on div "[PERSON_NAME] Sales Associate at Ace Hardware of Pace Add a tag Application Mes…" at bounding box center [344, 169] width 688 height 339
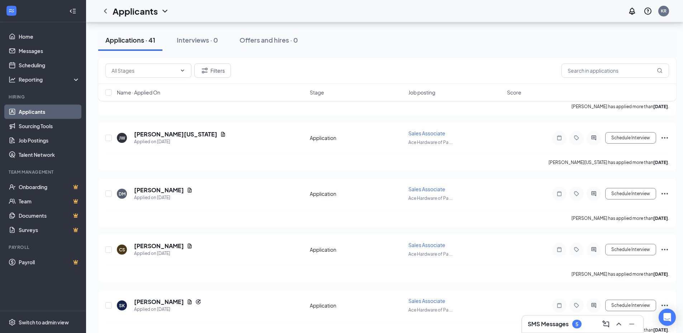
scroll to position [657, 0]
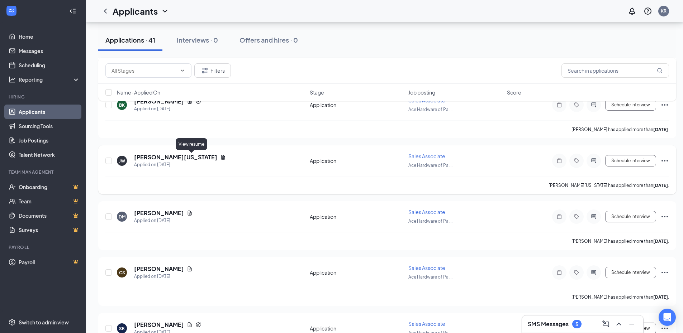
click at [220, 157] on icon "Document" at bounding box center [223, 157] width 6 height 6
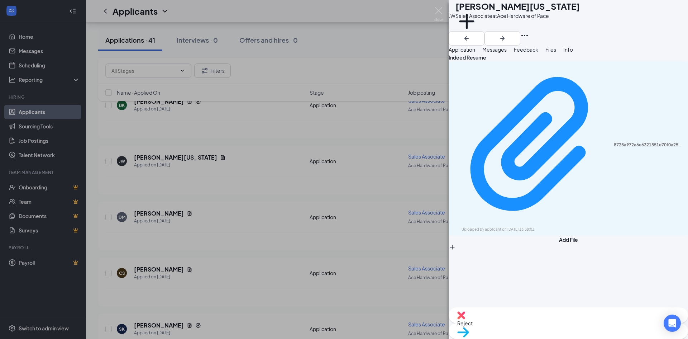
click at [338, 233] on icon "Download" at bounding box center [457, 236] width 7 height 6
drag, startPoint x: 204, startPoint y: 141, endPoint x: 211, endPoint y: 139, distance: 7.5
click at [206, 141] on div "[PERSON_NAME][US_STATE] Sales Associate at Ace Hardware of Pace Add a tag Appli…" at bounding box center [344, 169] width 688 height 339
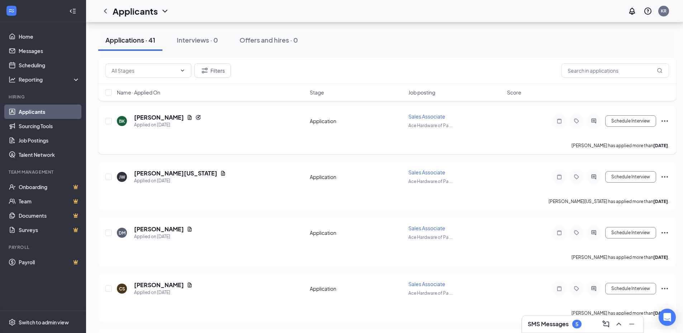
scroll to position [627, 0]
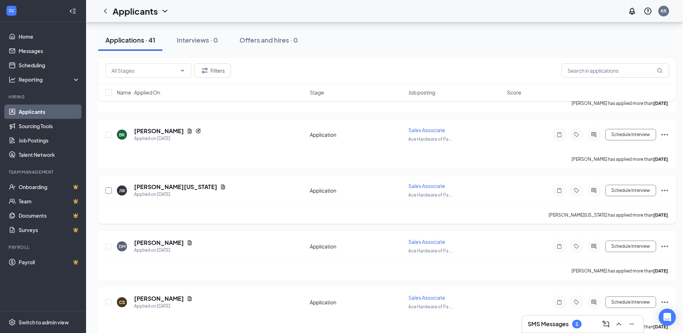
drag, startPoint x: 107, startPoint y: 192, endPoint x: 199, endPoint y: 207, distance: 92.5
click at [107, 192] on input "checkbox" at bounding box center [108, 190] width 6 height 6
checkbox input "true"
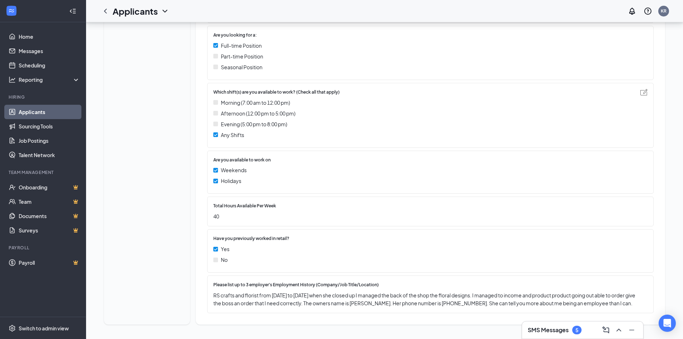
scroll to position [286, 0]
